Goal: Complete application form

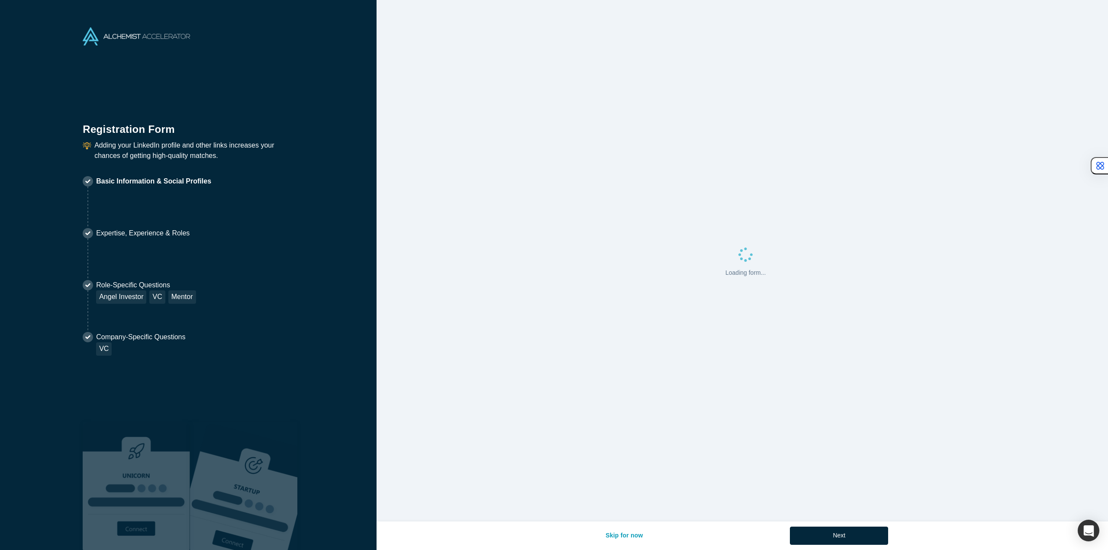
select select "US"
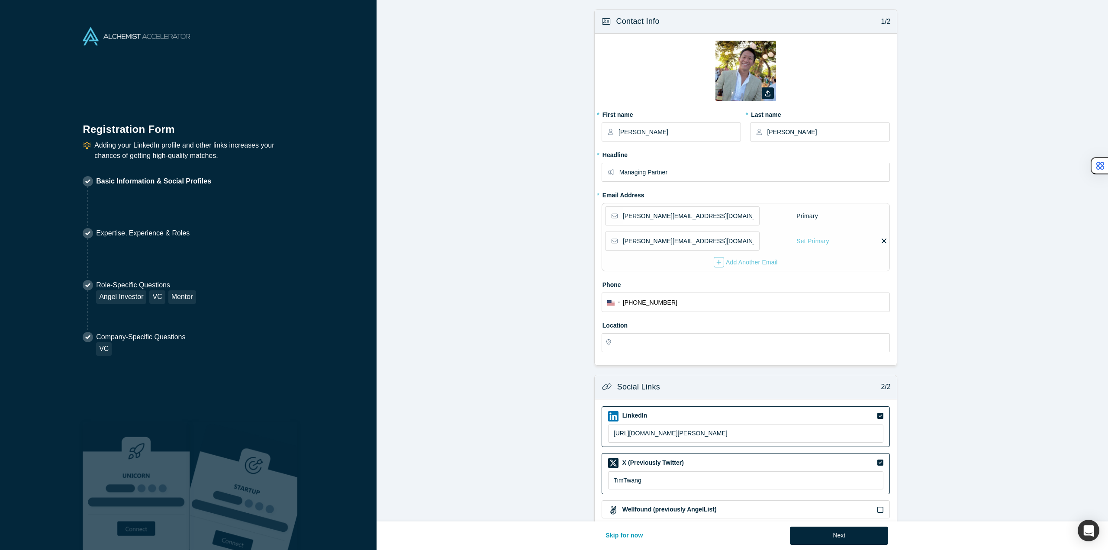
type input "[GEOGRAPHIC_DATA], [GEOGRAPHIC_DATA], [GEOGRAPHIC_DATA]"
click at [511, 209] on form "Contact Info 1/2 Zoom Save Remove Upload New * First name [PERSON_NAME] * Last …" at bounding box center [746, 315] width 738 height 613
click at [880, 242] on label at bounding box center [883, 241] width 6 height 9
click at [0, 0] on input "checkbox" at bounding box center [0, 0] width 0 height 0
click at [818, 239] on icon at bounding box center [820, 241] width 5 height 8
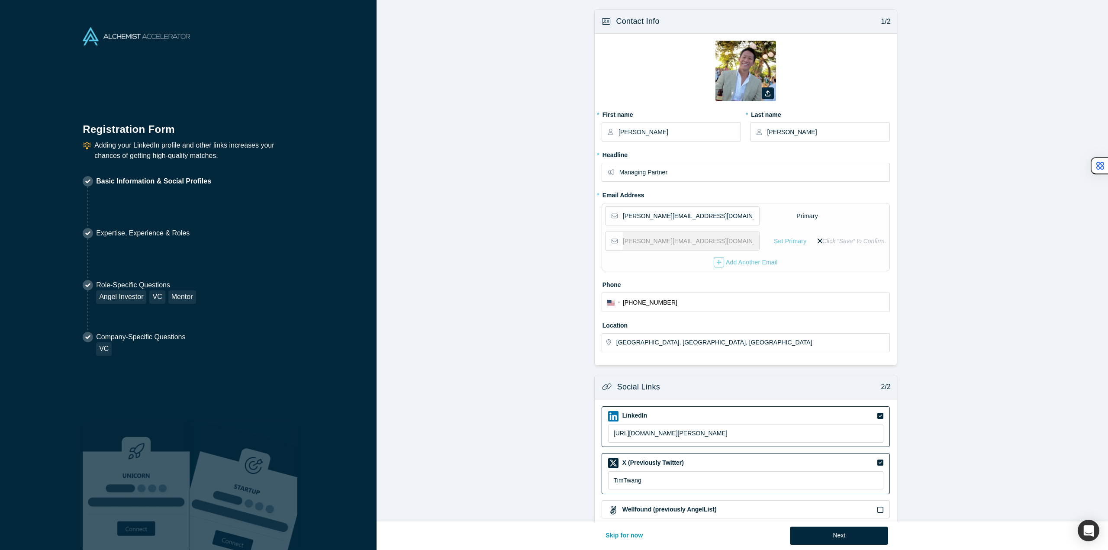
click at [0, 0] on input "checkbox" at bounding box center [0, 0] width 0 height 0
click at [882, 239] on icon at bounding box center [884, 241] width 5 height 8
click at [0, 0] on input "checkbox" at bounding box center [0, 0] width 0 height 0
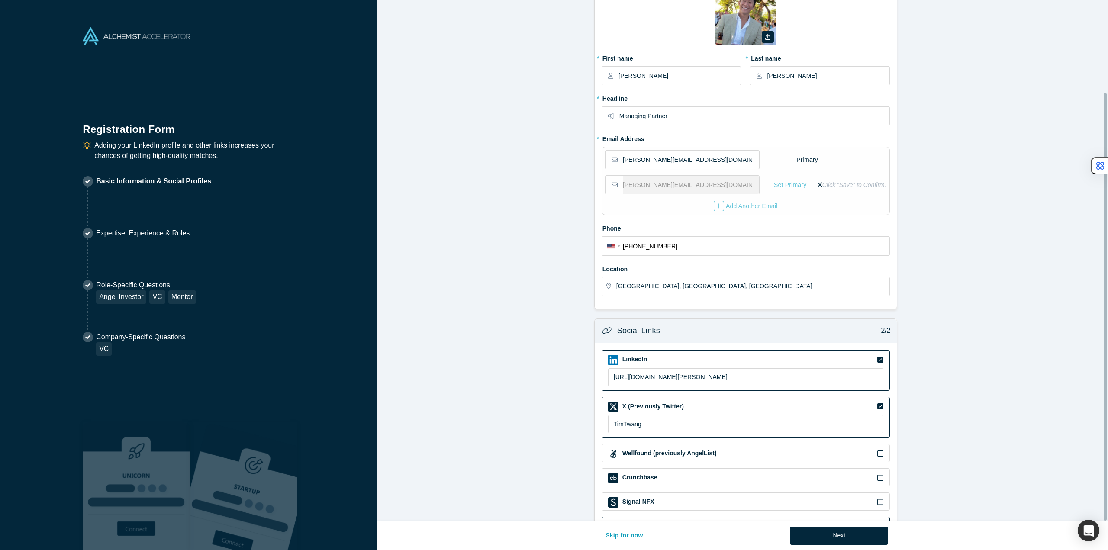
scroll to position [113, 0]
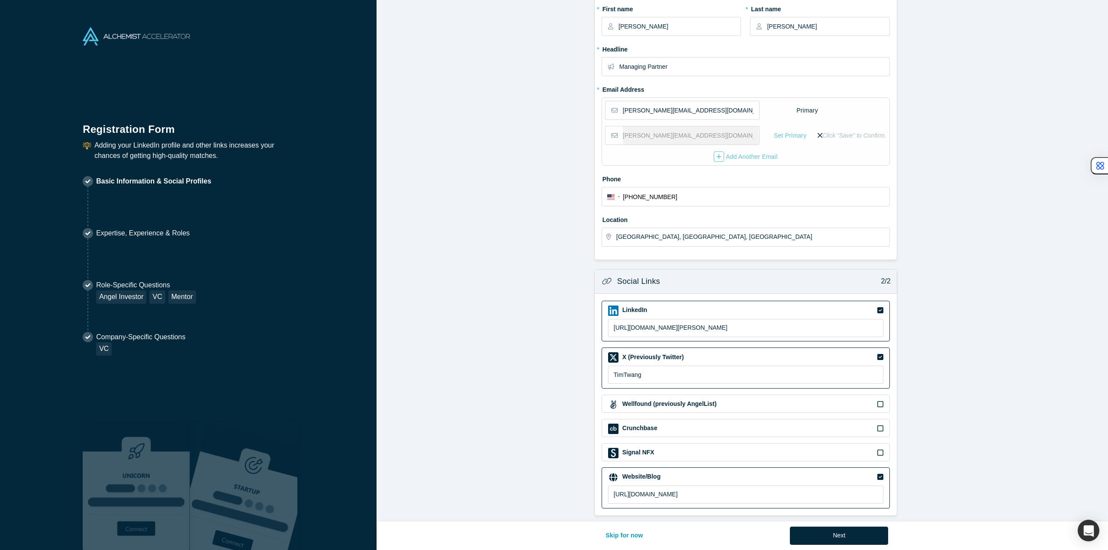
click at [877, 474] on icon at bounding box center [880, 477] width 6 height 6
click at [0, 0] on input "checkbox" at bounding box center [0, 0] width 0 height 0
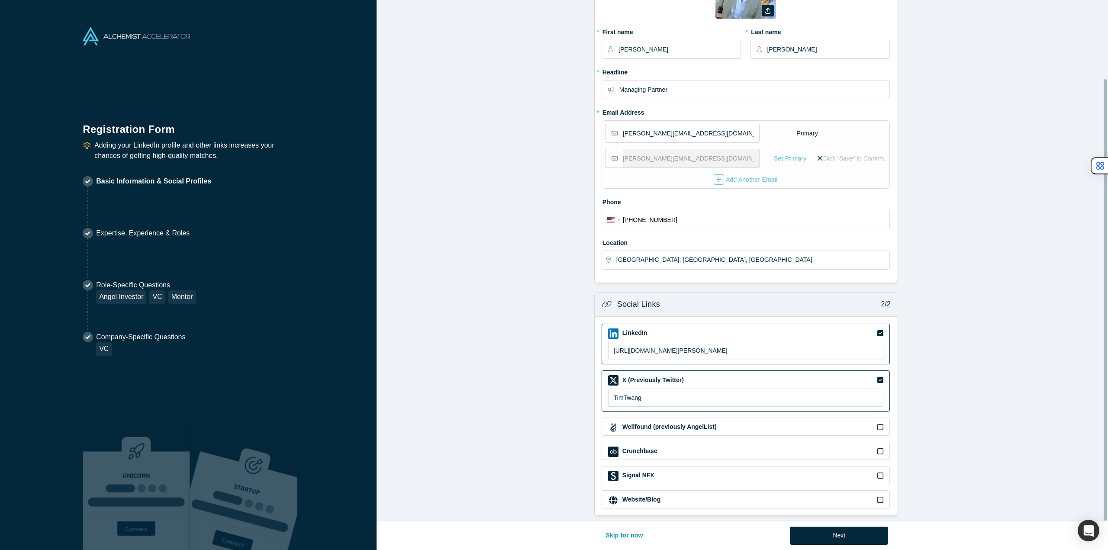
scroll to position [90, 0]
click at [967, 435] on form "Contact Info 1/2 Zoom Save Remove Upload New * First name [PERSON_NAME] * Last …" at bounding box center [746, 221] width 738 height 590
drag, startPoint x: 690, startPoint y: 213, endPoint x: 474, endPoint y: 206, distance: 216.1
click at [479, 206] on form "Contact Info 1/2 Zoom Save Remove Upload New * First name [PERSON_NAME] * Last …" at bounding box center [746, 221] width 738 height 590
type input "[PHONE_NUMBER]"
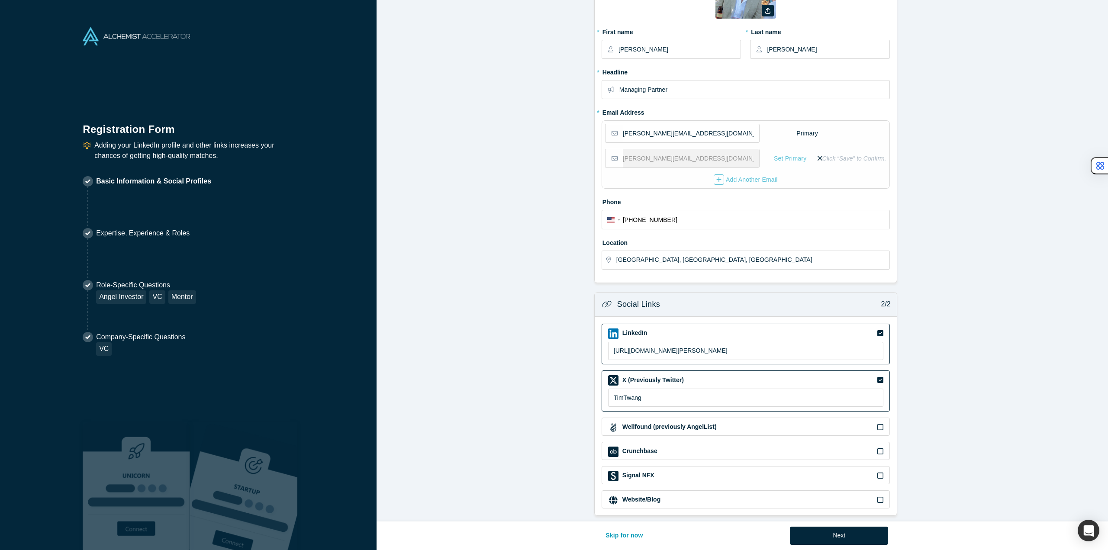
click at [473, 206] on form "Contact Info 1/2 Zoom Save Remove Upload New * First name [PERSON_NAME] * Last …" at bounding box center [746, 221] width 738 height 590
click at [820, 155] on icon at bounding box center [820, 159] width 5 height 8
click at [0, 0] on input "checkbox" at bounding box center [0, 0] width 0 height 0
click at [954, 165] on form "Contact Info 1/2 Zoom Save Remove Upload New * First name [PERSON_NAME] * Last …" at bounding box center [746, 221] width 738 height 590
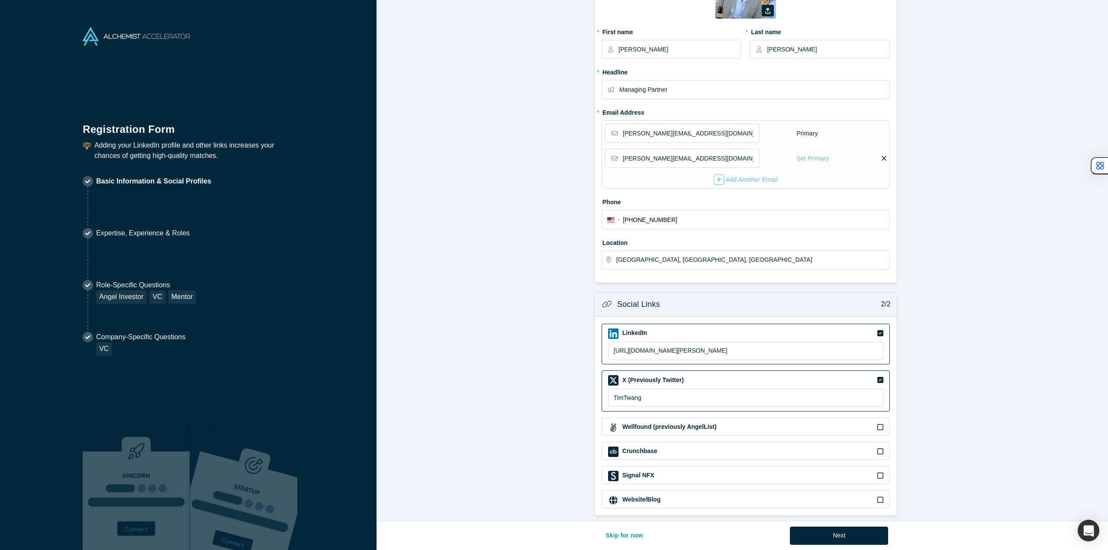
drag, startPoint x: 818, startPoint y: 537, endPoint x: 918, endPoint y: 400, distance: 169.4
click at [921, 402] on div "Contact Info 1/2 Zoom Save Remove Upload New * First name [PERSON_NAME] * Last …" at bounding box center [743, 275] width 732 height 550
click at [877, 377] on icon at bounding box center [880, 380] width 6 height 6
click at [0, 0] on input "checkbox" at bounding box center [0, 0] width 0 height 0
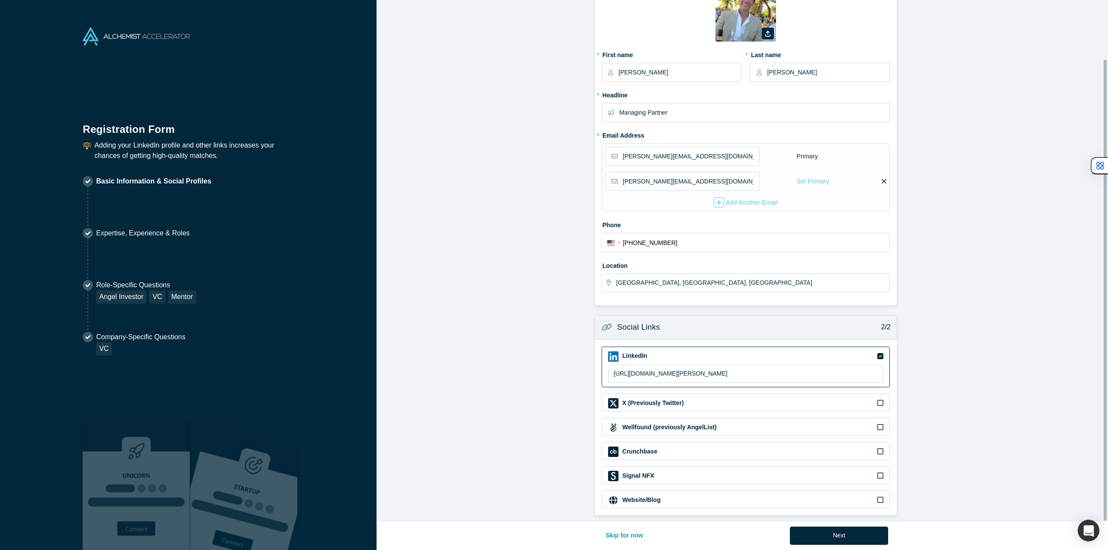
scroll to position [67, 0]
click at [854, 539] on button "Next" at bounding box center [839, 536] width 98 height 18
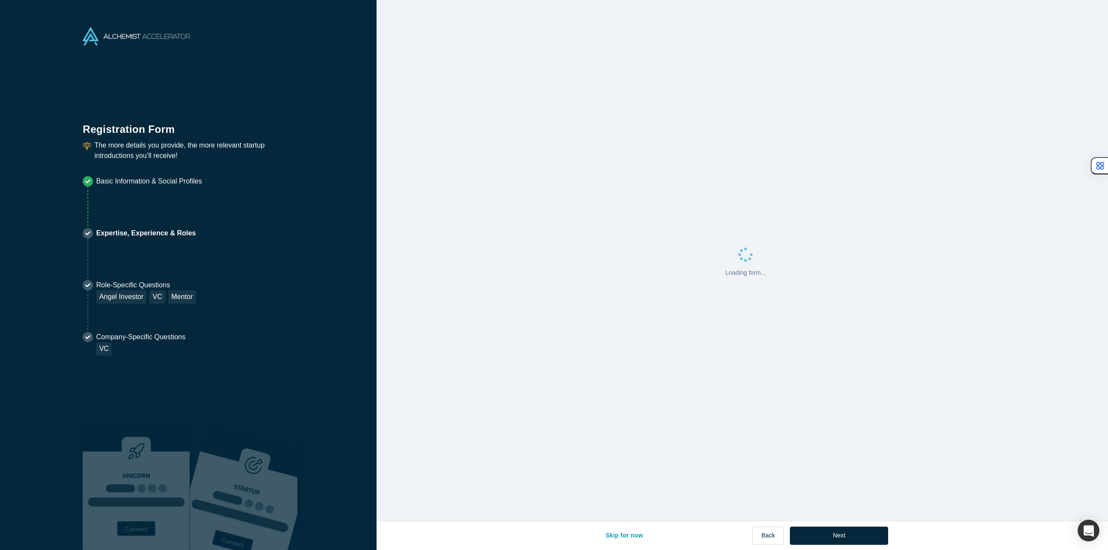
scroll to position [0, 0]
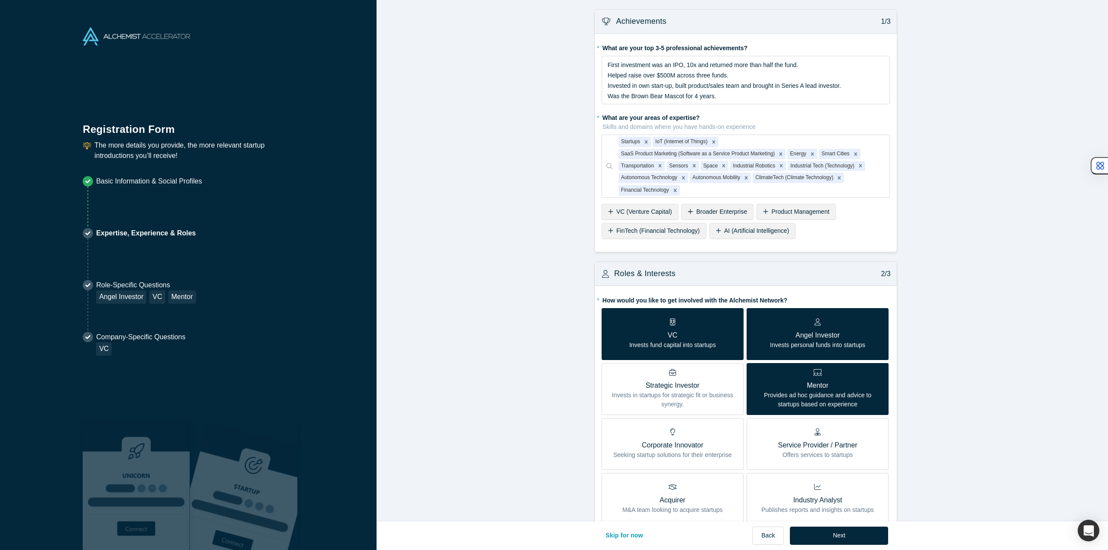
click at [525, 185] on form "Achievements 1/3 * What are your top 3-5 professional achievements? First inves…" at bounding box center [746, 469] width 738 height 921
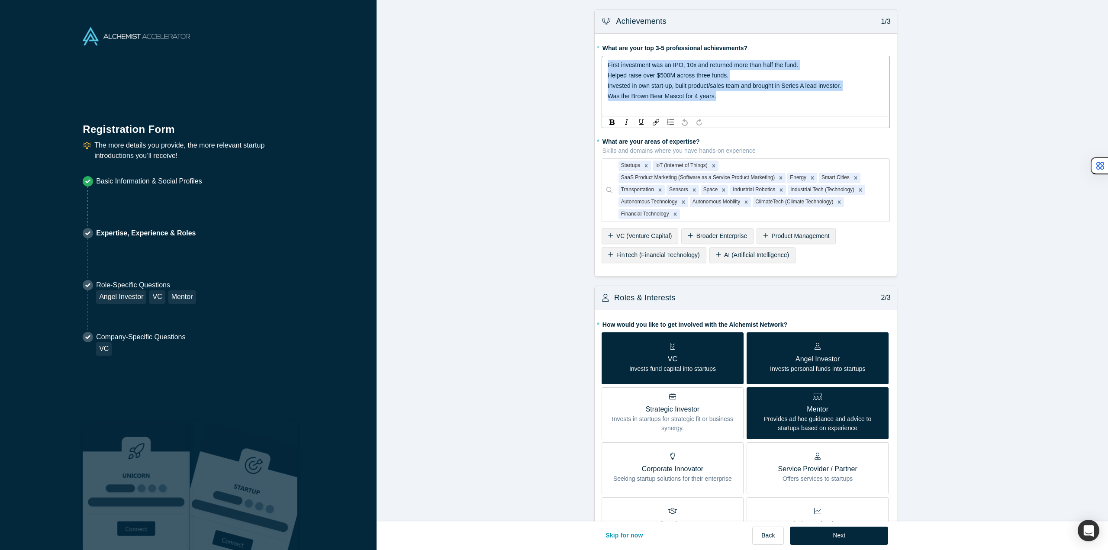
drag, startPoint x: 605, startPoint y: 66, endPoint x: 746, endPoint y: 102, distance: 145.6
click at [746, 102] on div "First investment was an IPO, 10x and returned more than half the fund. Helped r…" at bounding box center [746, 86] width 288 height 61
click at [524, 172] on form "Achievements 1/3 * What are your top 3-5 professional achievements? First inves…" at bounding box center [746, 481] width 738 height 945
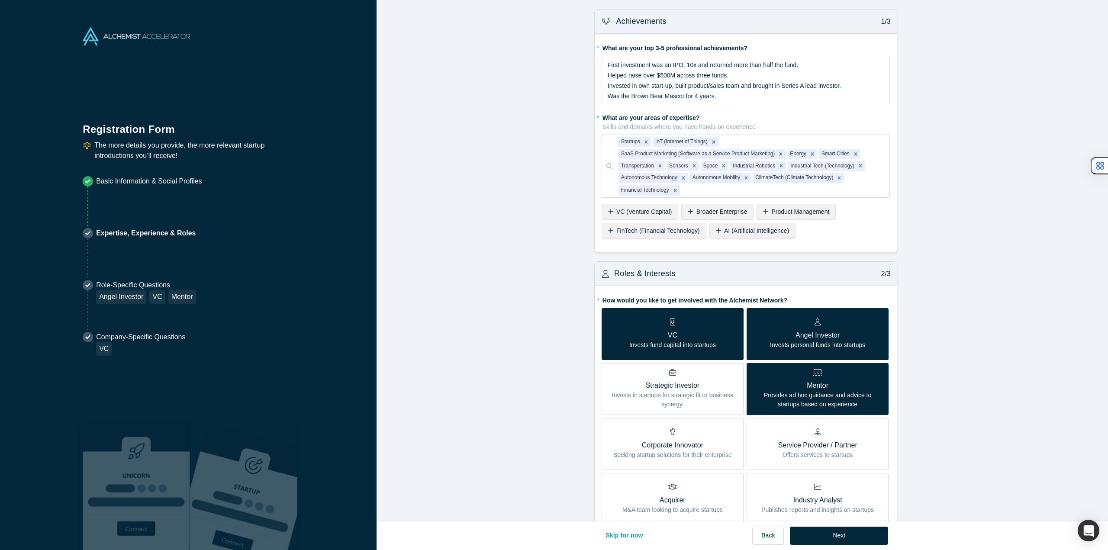
click at [526, 145] on form "Achievements 1/3 * What are your top 3-5 professional achievements? First inves…" at bounding box center [746, 469] width 738 height 921
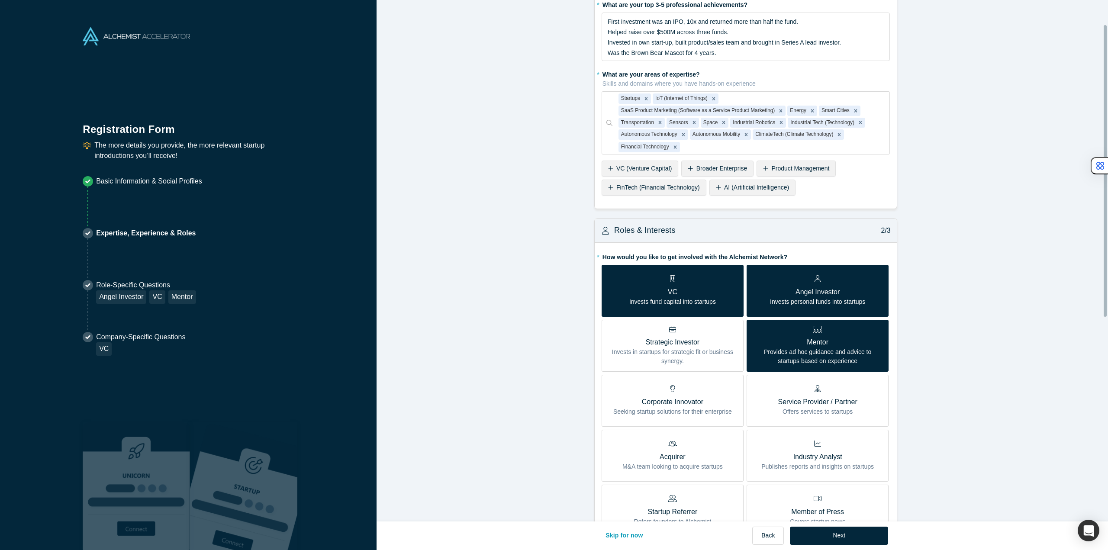
click at [535, 196] on form "Achievements 1/3 * What are your top 3-5 professional achievements? First inves…" at bounding box center [746, 426] width 738 height 921
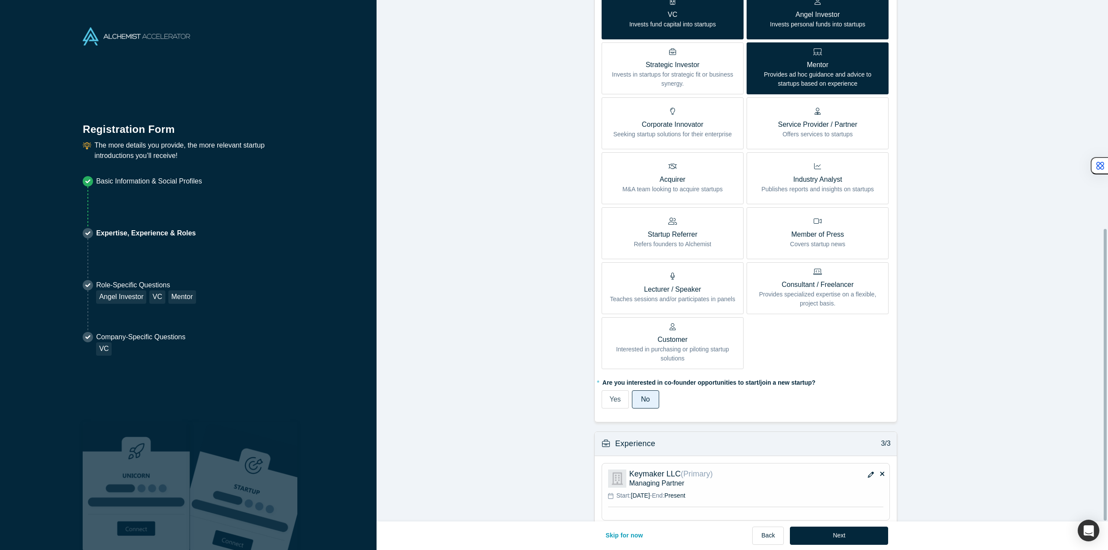
scroll to position [408, 0]
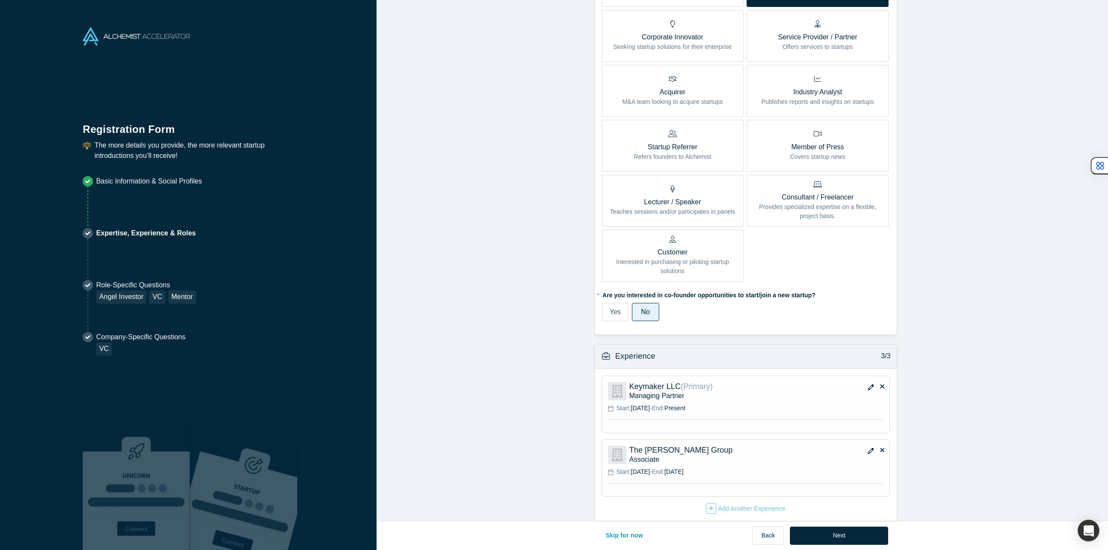
click at [869, 448] on icon "button" at bounding box center [871, 451] width 6 height 6
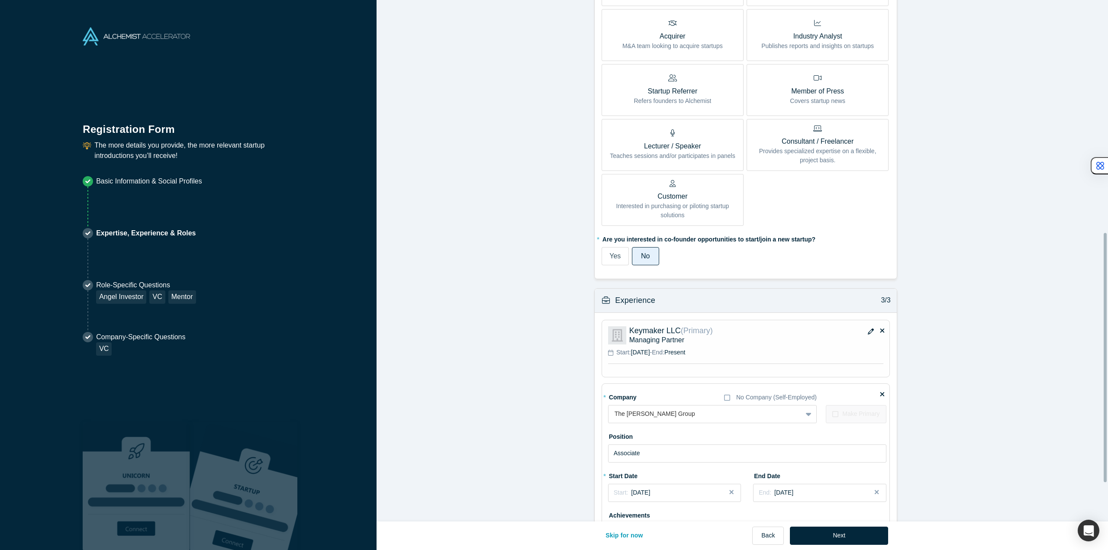
scroll to position [568, 0]
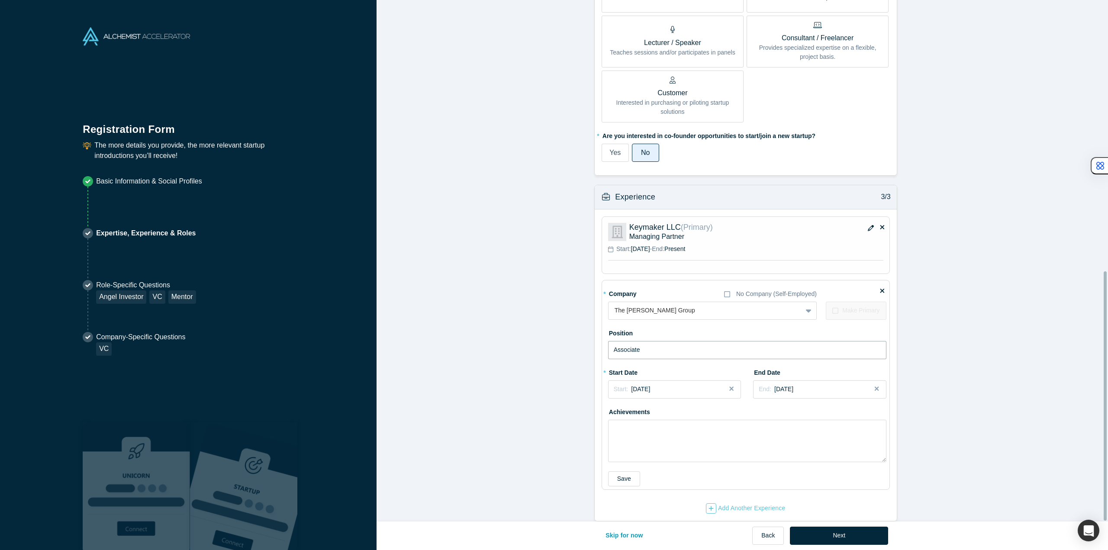
drag, startPoint x: 676, startPoint y: 337, endPoint x: 384, endPoint y: 326, distance: 292.0
type input "Managing Partner"
click at [675, 422] on textarea at bounding box center [747, 441] width 278 height 42
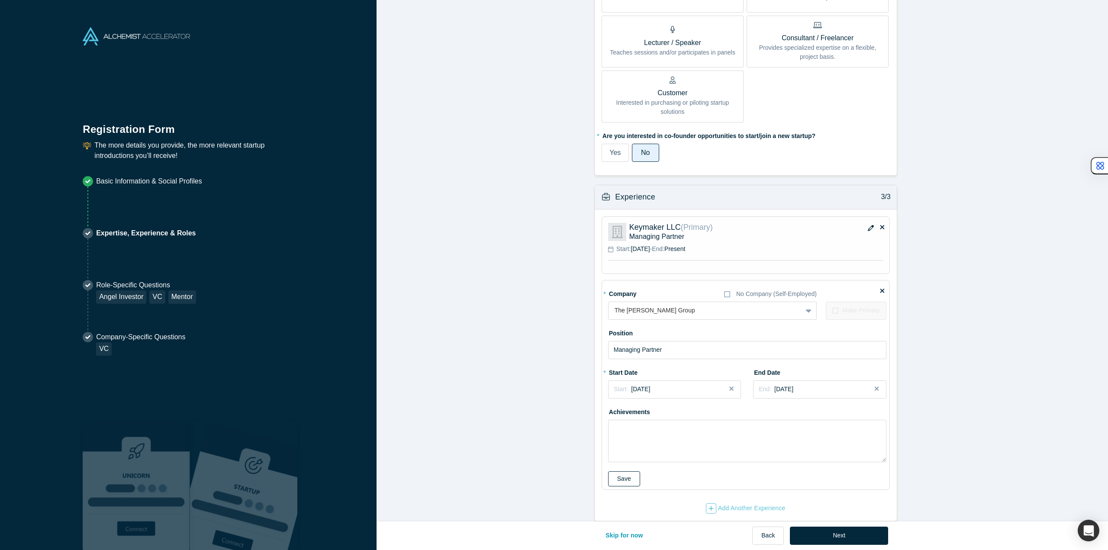
click at [623, 471] on button "Save" at bounding box center [624, 478] width 32 height 15
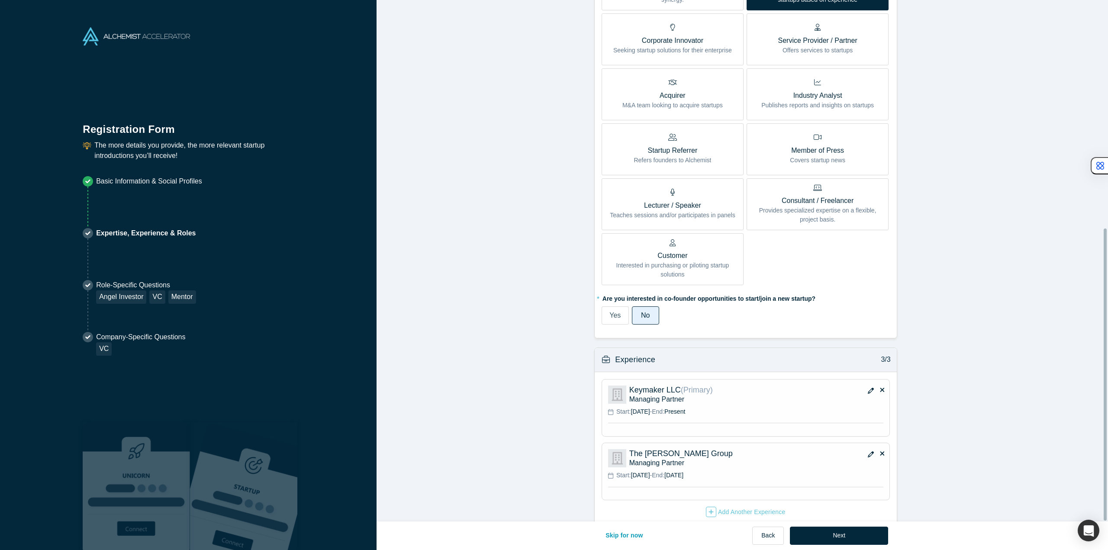
scroll to position [407, 0]
click at [481, 300] on form "Achievements 1/3 * What are your top 3-5 professional achievements? First inves…" at bounding box center [746, 62] width 738 height 921
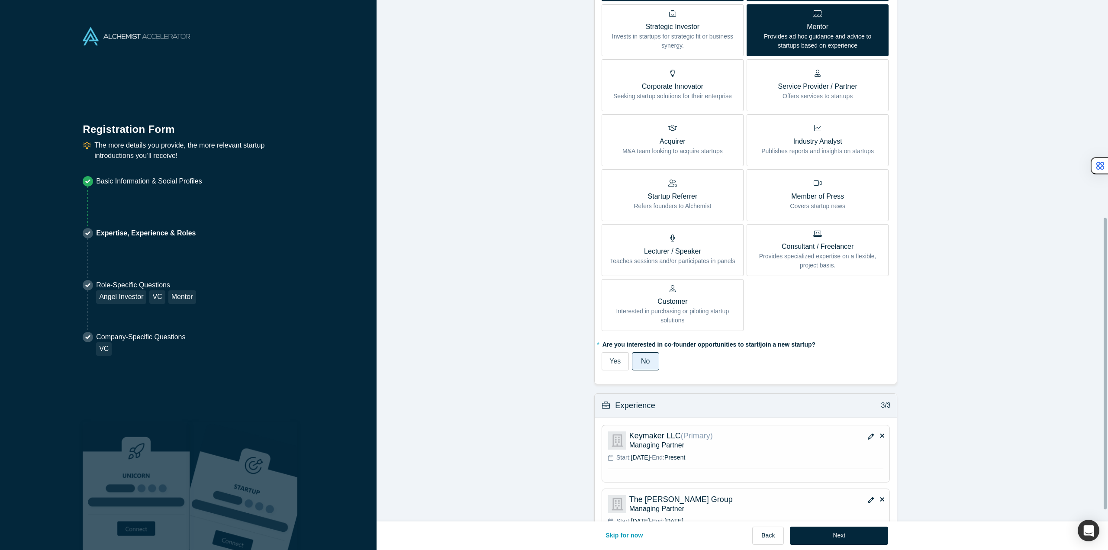
scroll to position [408, 0]
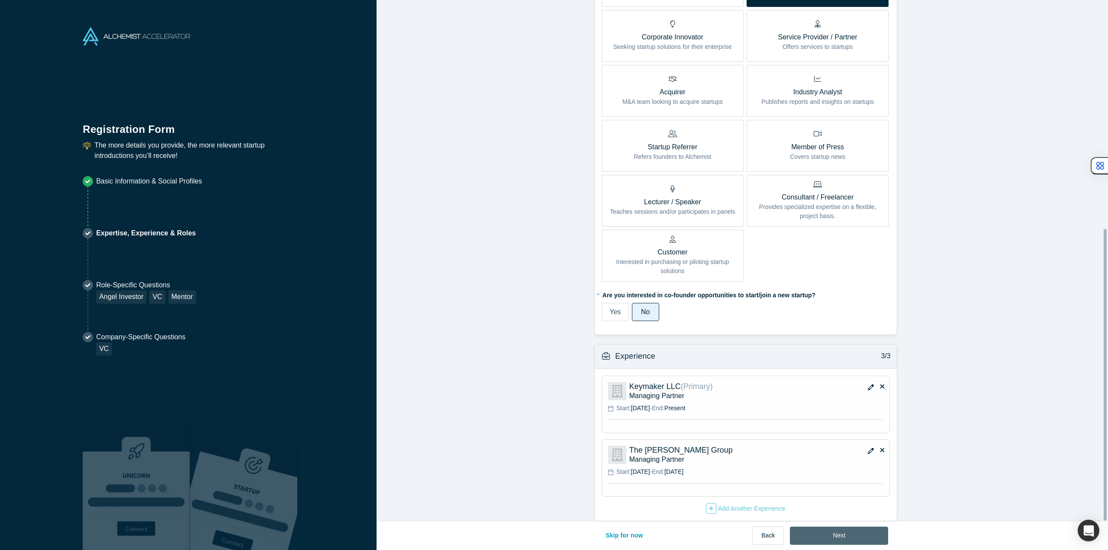
click at [838, 536] on button "Next" at bounding box center [839, 536] width 98 height 18
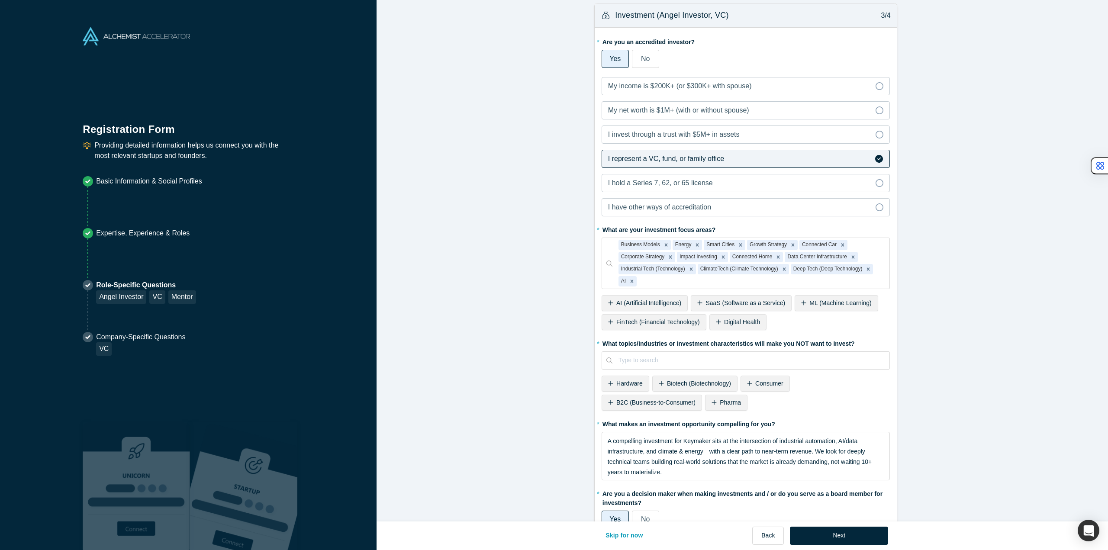
scroll to position [0, 0]
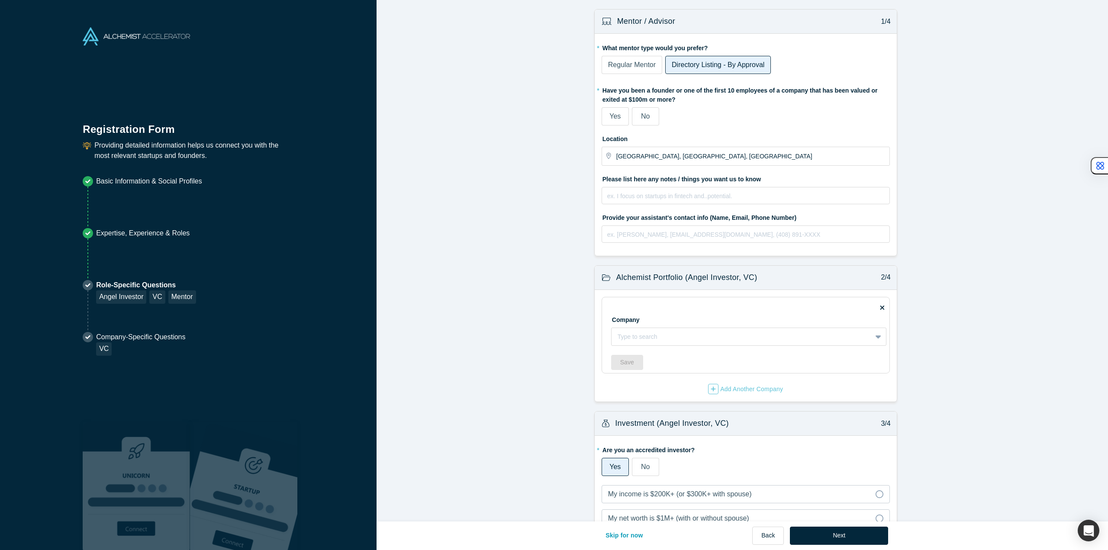
click at [644, 121] on div "No" at bounding box center [645, 116] width 9 height 10
click at [0, 0] on input "No" at bounding box center [0, 0] width 0 height 0
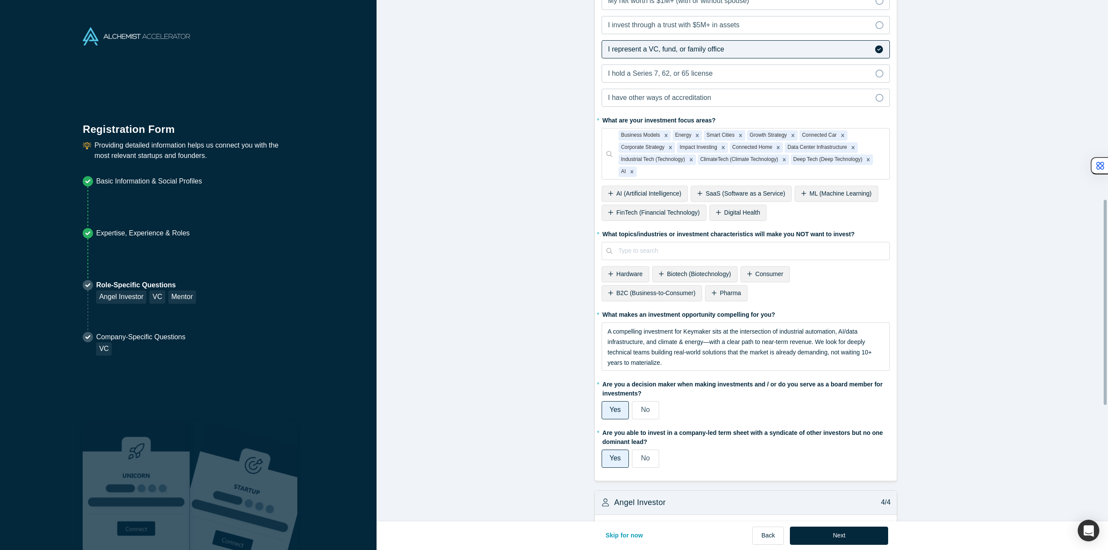
scroll to position [519, 0]
click at [503, 251] on form "Mentor / Advisor 1/4 * What mentor type would you prefer? Regular Mentor Direct…" at bounding box center [746, 151] width 738 height 1322
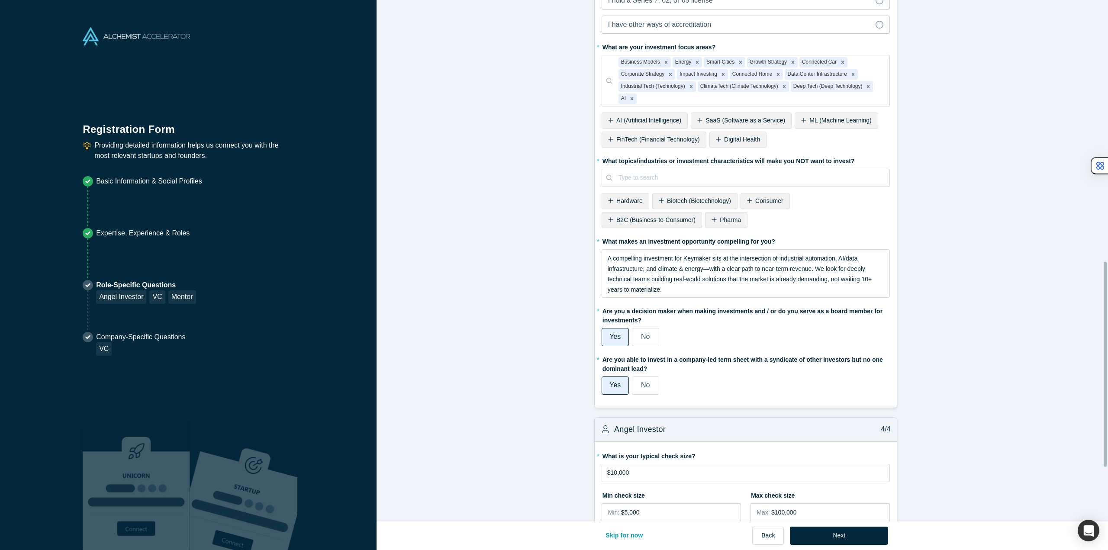
scroll to position [693, 0]
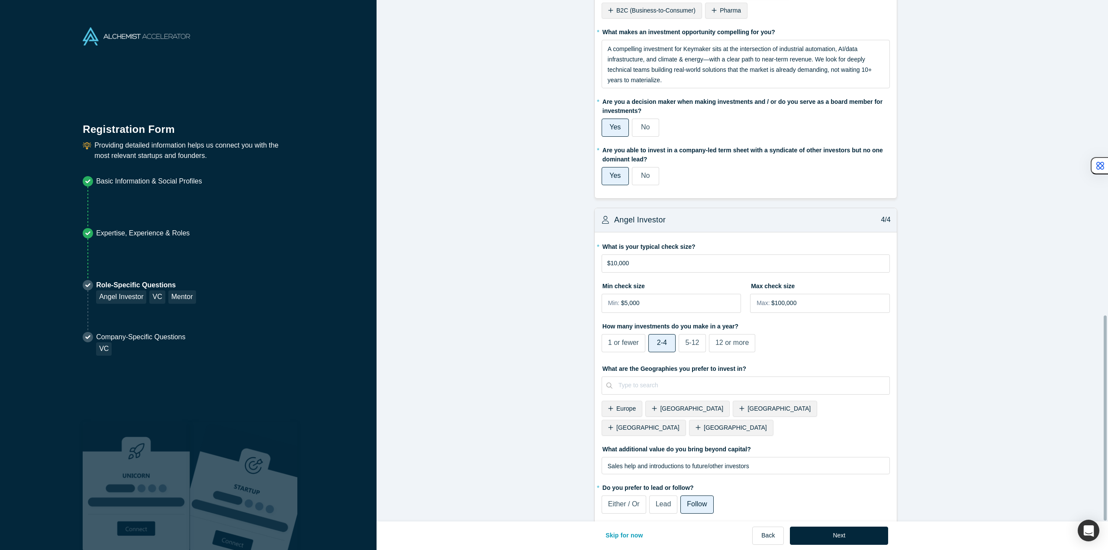
scroll to position [802, 0]
click at [613, 423] on icon at bounding box center [610, 426] width 5 height 6
click at [613, 423] on icon at bounding box center [610, 425] width 5 height 5
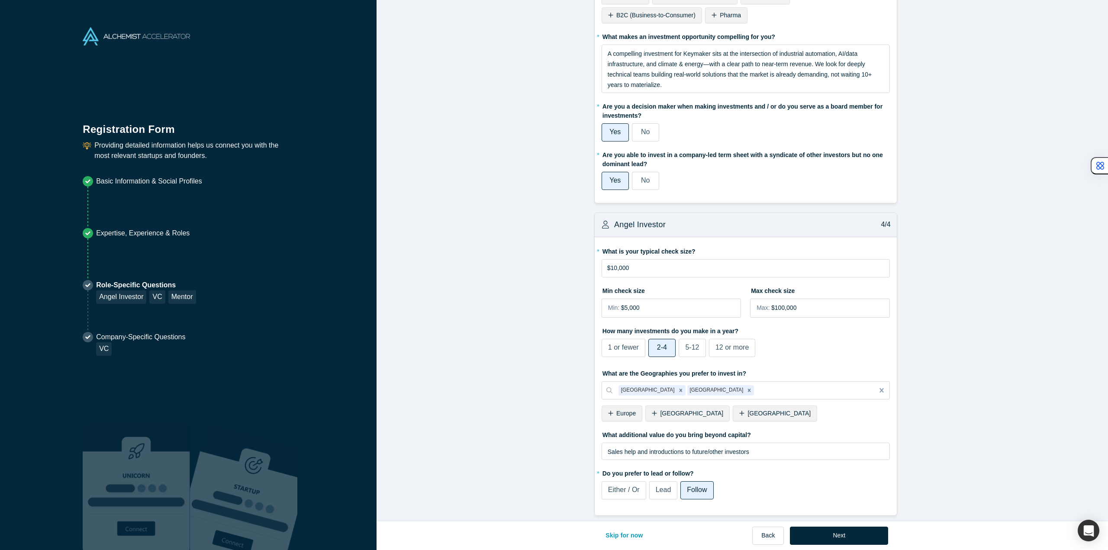
click at [843, 542] on button "Next" at bounding box center [839, 536] width 98 height 18
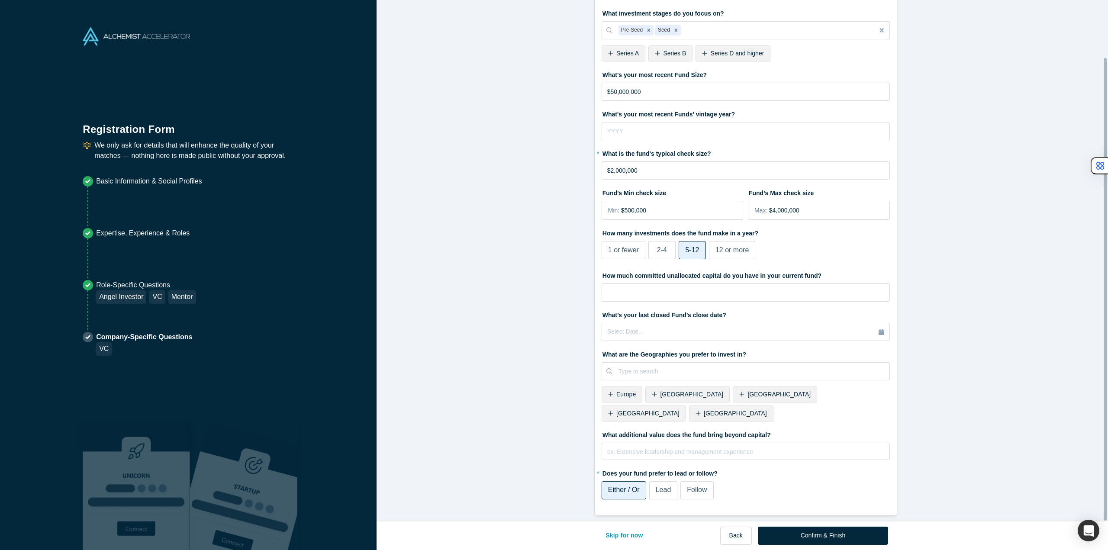
scroll to position [0, 0]
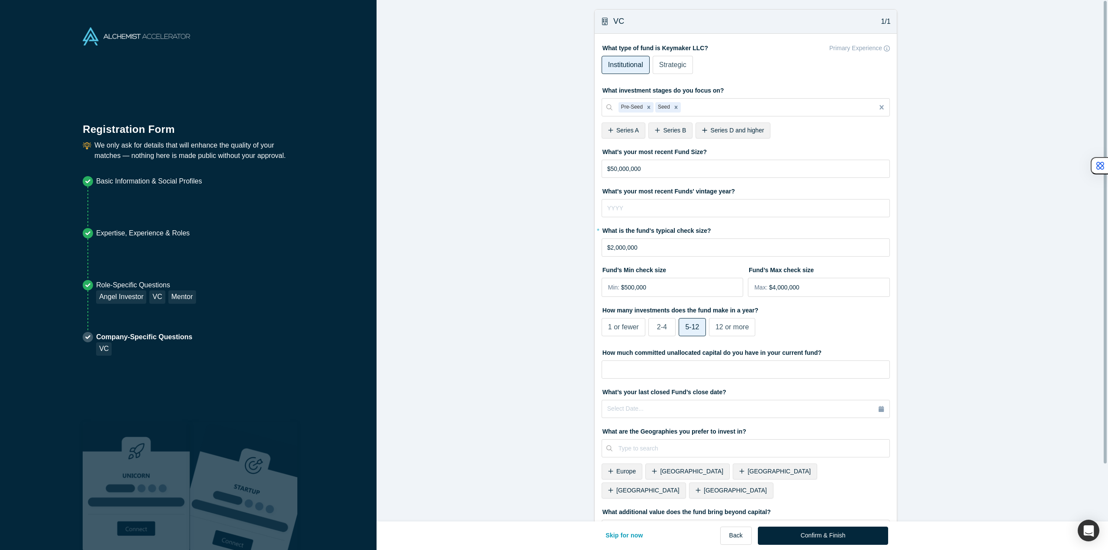
click at [455, 238] on form "VC 1/1 What type of fund is Keymaker LLC? Primary Experience Institutional Stra…" at bounding box center [746, 301] width 738 height 584
click at [617, 208] on input "tel" at bounding box center [746, 208] width 288 height 18
click at [485, 255] on form "VC 1/1 What type of fund is Keymaker LLC? Primary Experience Institutional Stra…" at bounding box center [746, 301] width 738 height 584
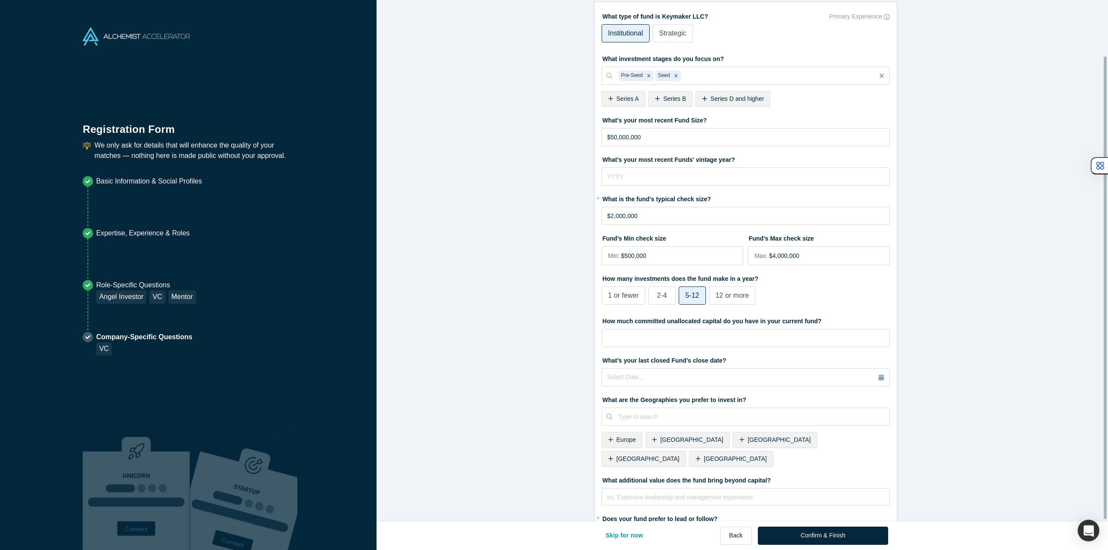
scroll to position [65, 0]
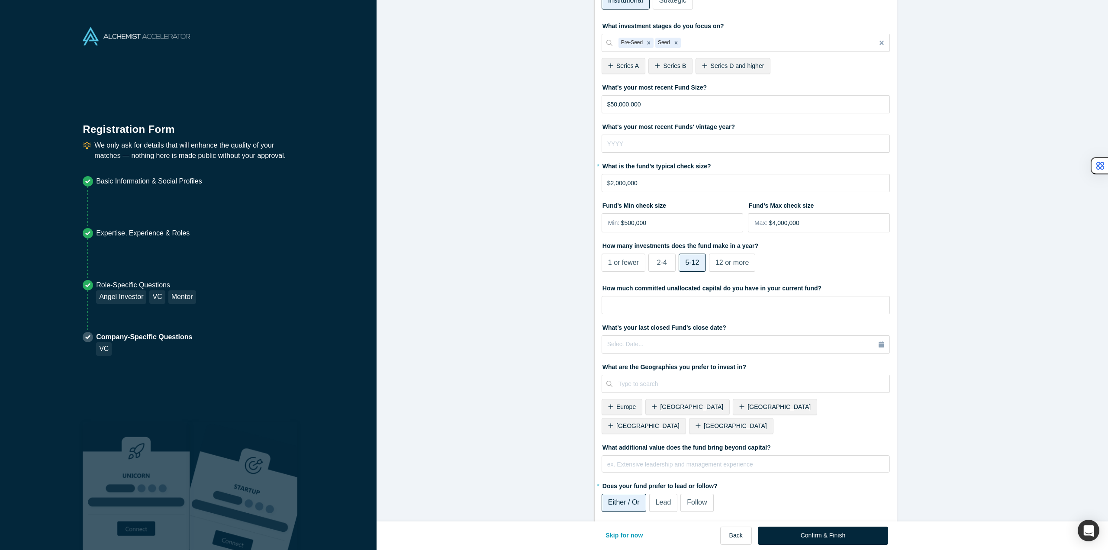
click at [506, 368] on form "VC 1/1 What type of fund is Keymaker LLC? Primary Experience Institutional Stra…" at bounding box center [746, 237] width 738 height 584
click at [801, 537] on button "Confirm & Finish" at bounding box center [823, 536] width 130 height 18
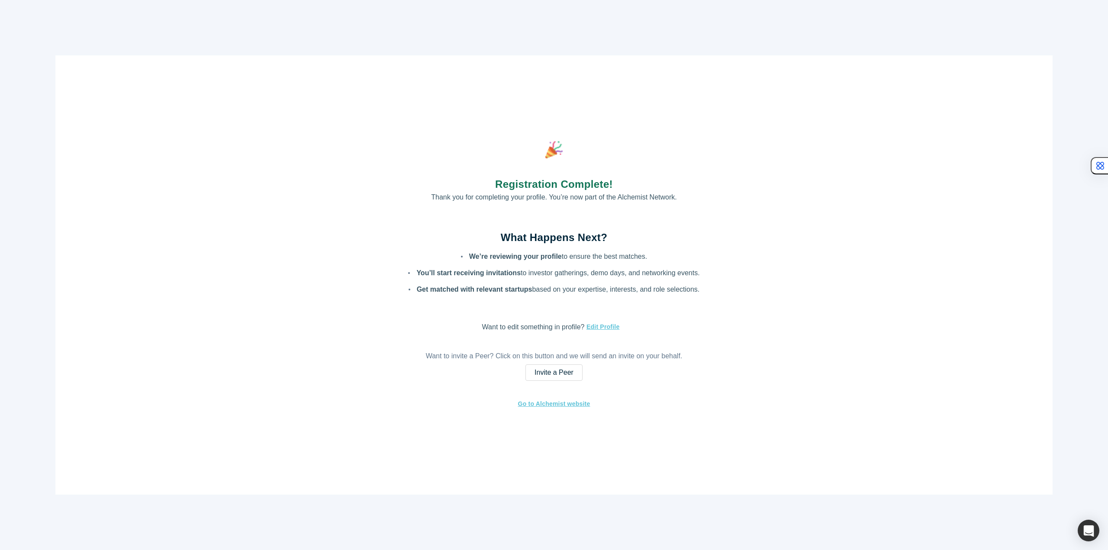
click at [280, 258] on div "Registration Complete! Thank you for completing your profile. You’re now part o…" at bounding box center [553, 274] width 997 height 439
